Goal: Task Accomplishment & Management: Manage account settings

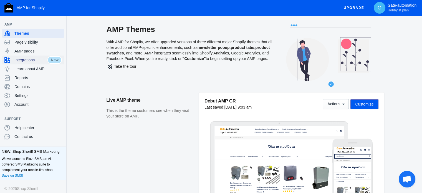
click at [26, 61] on span "Integrations" at bounding box center [30, 60] width 33 height 6
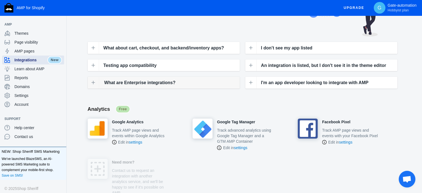
scroll to position [83, 0]
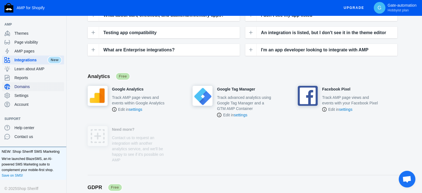
click at [22, 87] on span "Domains" at bounding box center [37, 87] width 47 height 6
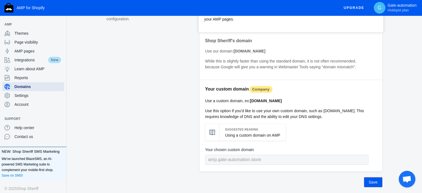
scroll to position [55, 0]
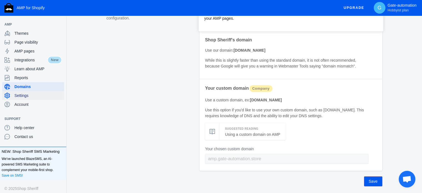
click at [26, 96] on span "Settings" at bounding box center [37, 96] width 47 height 6
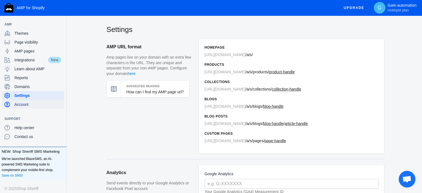
click at [26, 106] on span "Account" at bounding box center [37, 104] width 47 height 6
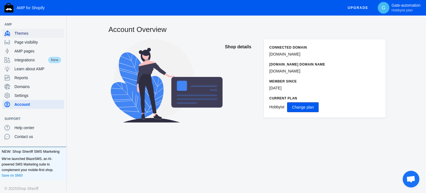
click at [29, 35] on span "Themes" at bounding box center [37, 33] width 47 height 6
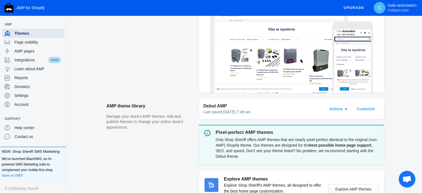
scroll to position [28, 0]
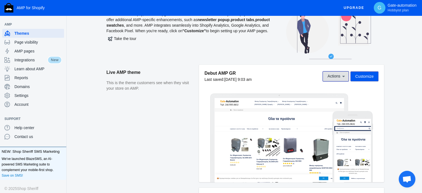
click at [343, 75] on icon at bounding box center [343, 76] width 6 height 6
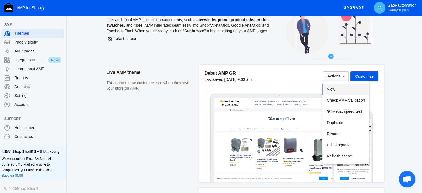
click at [339, 92] on button "View" at bounding box center [345, 88] width 47 height 11
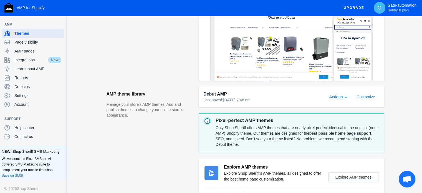
scroll to position [139, 0]
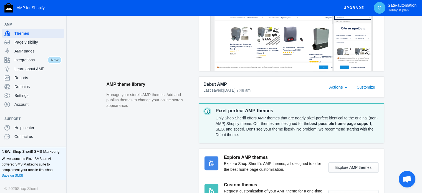
click at [344, 88] on div "Actions" at bounding box center [345, 86] width 5 height 7
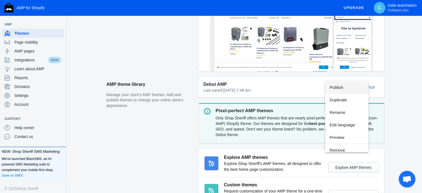
click at [399, 76] on div at bounding box center [211, 96] width 422 height 193
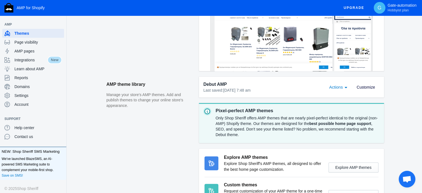
click at [368, 87] on span "Customize" at bounding box center [365, 87] width 18 height 4
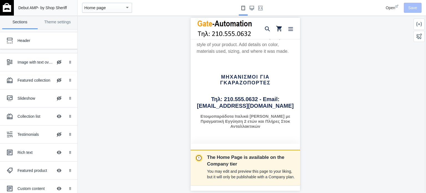
scroll to position [573, 0]
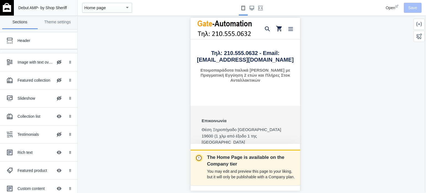
click at [105, 7] on mat-select-trigger "Home page" at bounding box center [95, 7] width 22 height 5
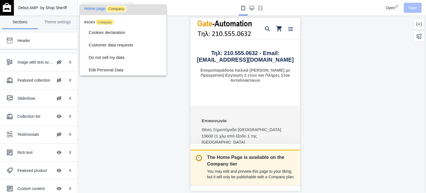
scroll to position [76, 0]
